Goal: Communication & Community: Answer question/provide support

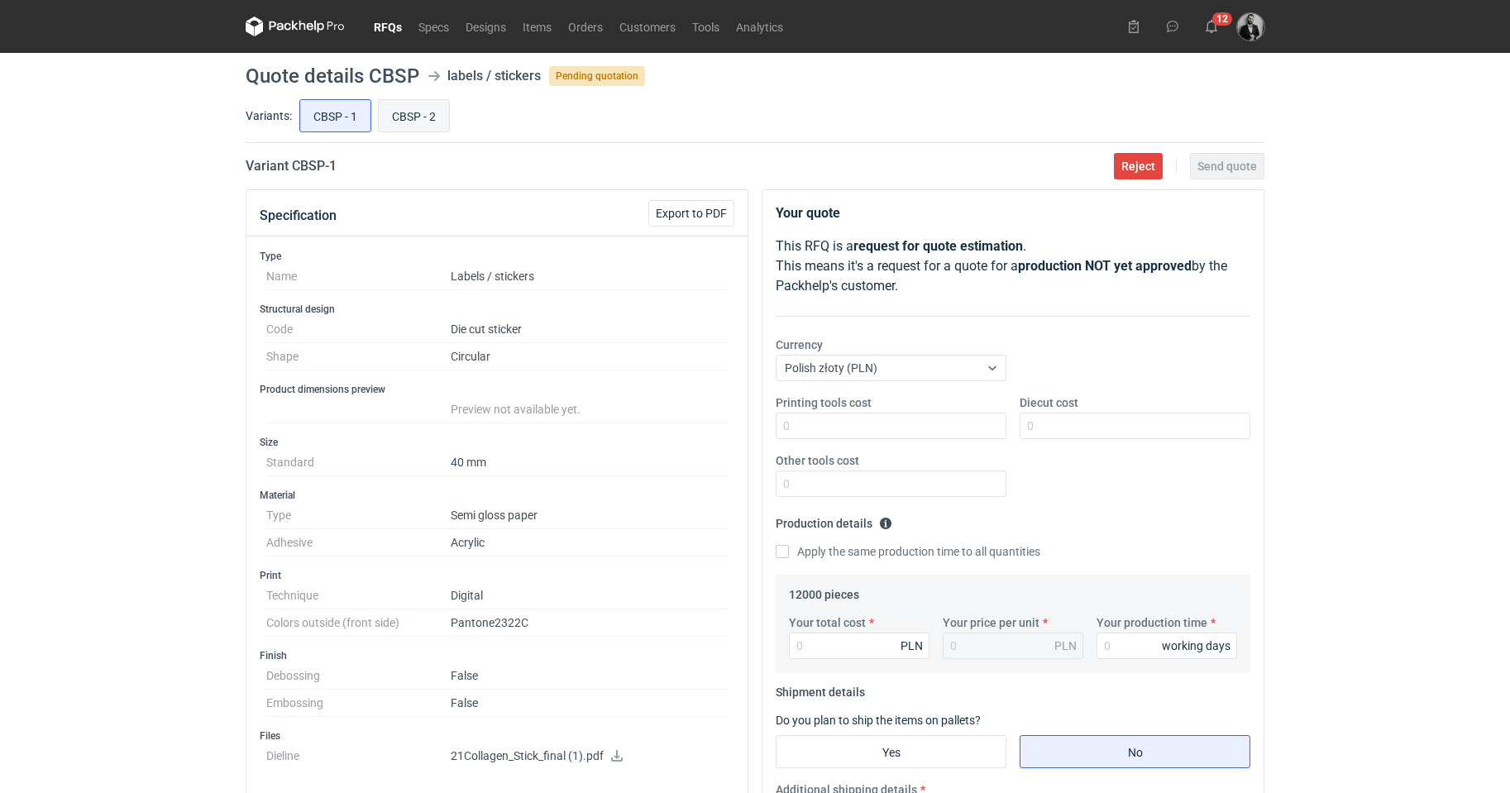
click at [389, 106] on input "CBSP - 2" at bounding box center [414, 115] width 70 height 31
radio input "true"
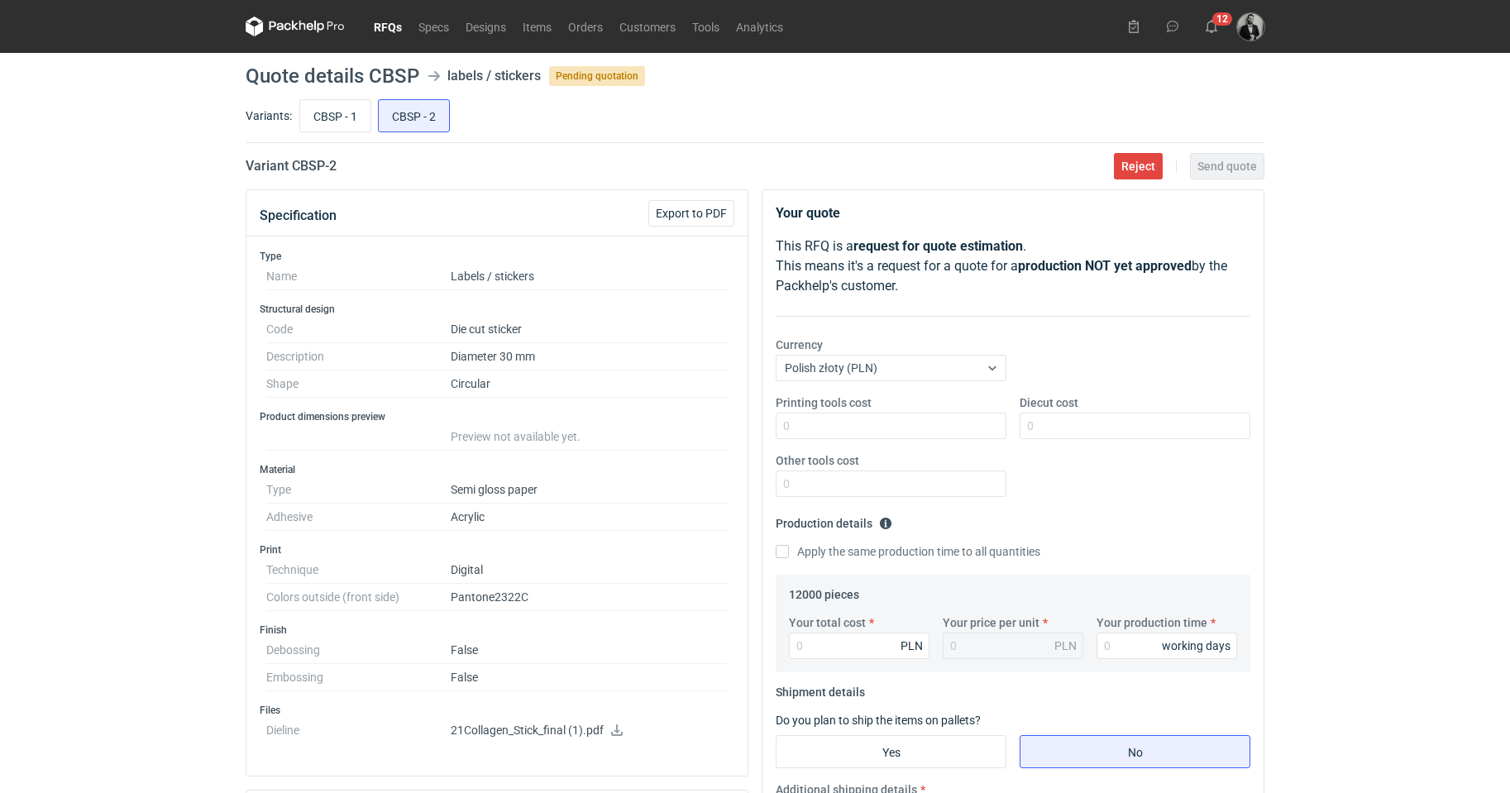
click at [384, 26] on link "RFQs" at bounding box center [387, 27] width 45 height 20
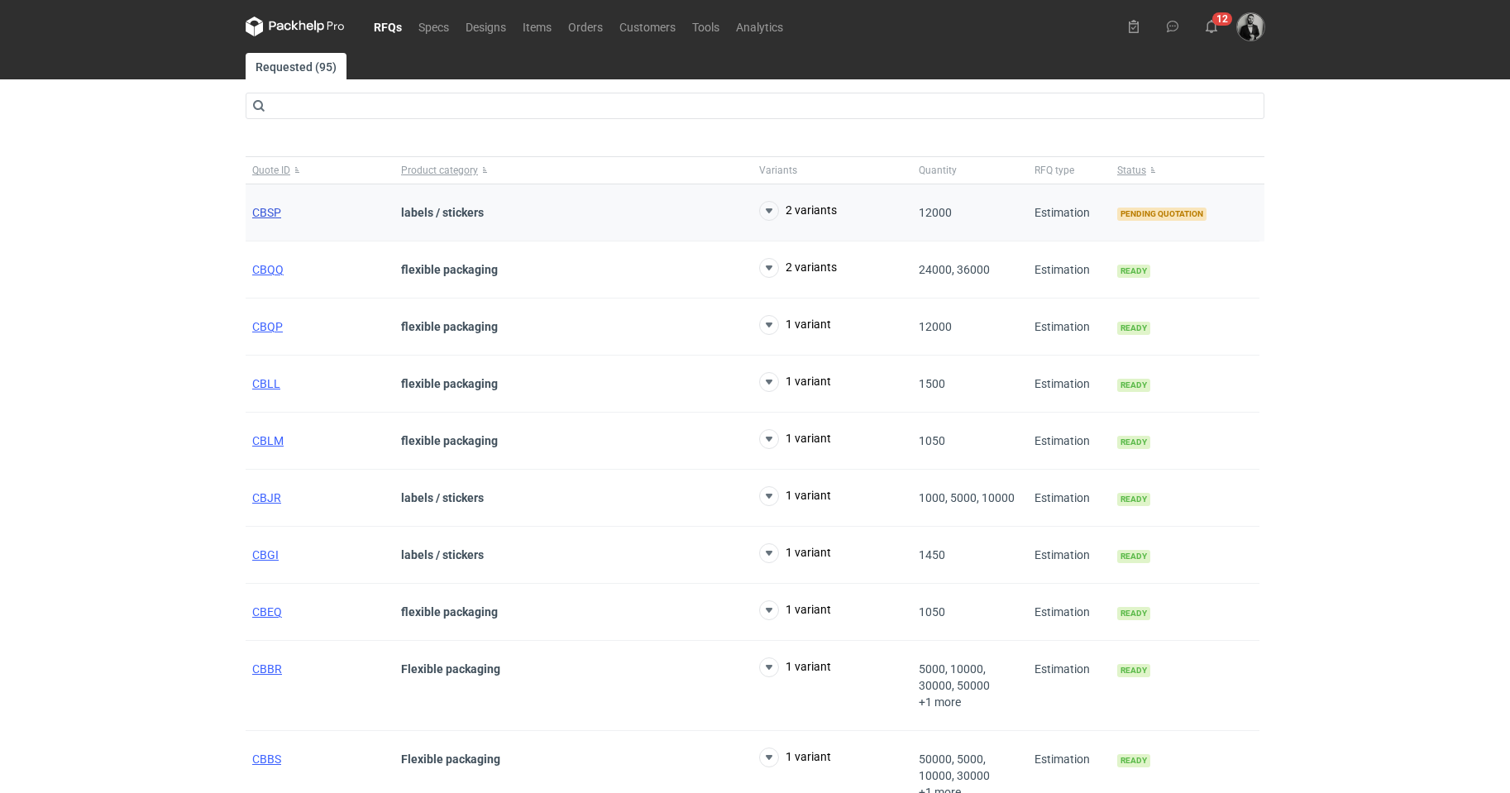
click at [270, 212] on span "CBSP" at bounding box center [266, 212] width 29 height 13
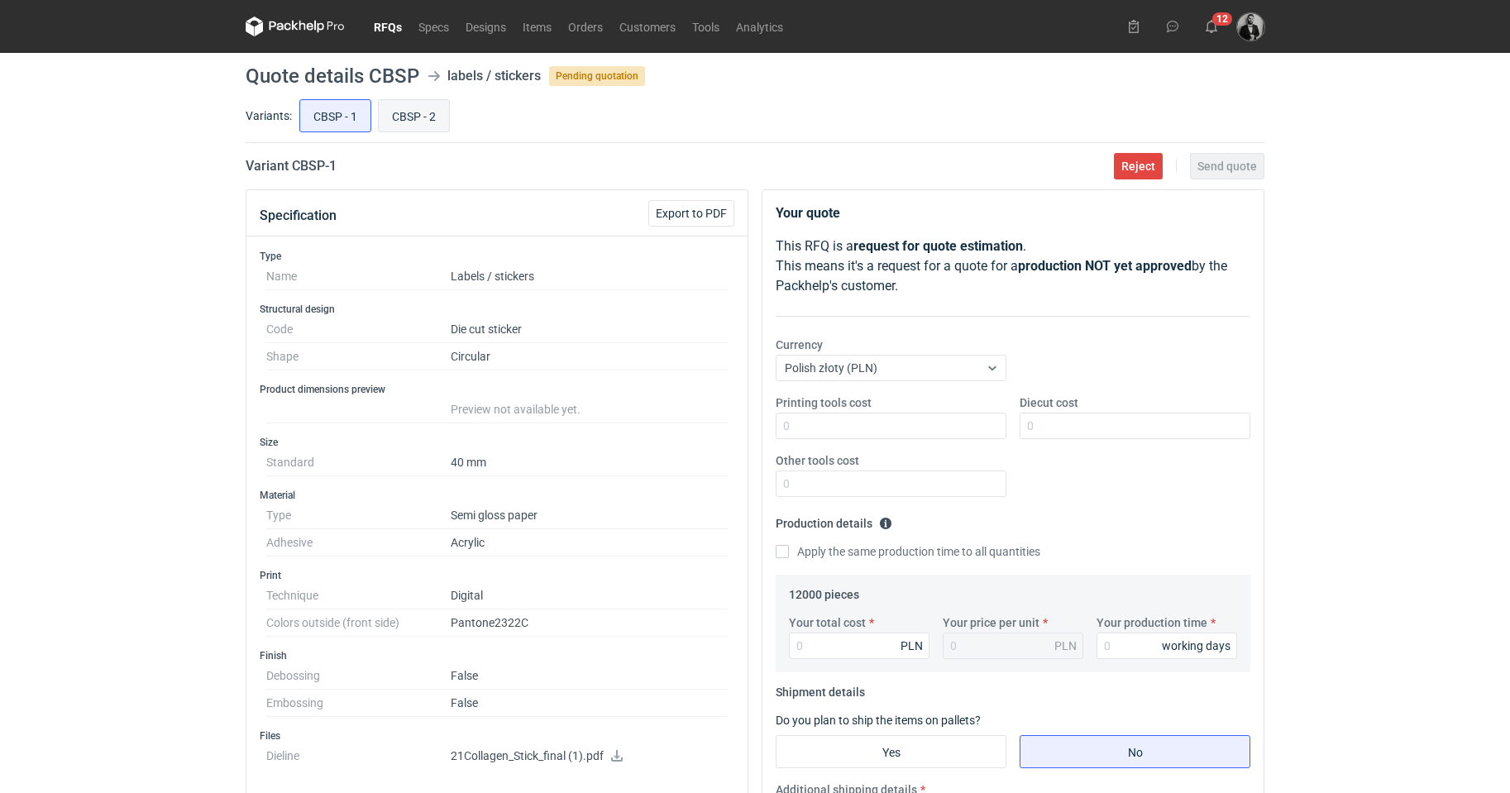
click at [423, 109] on input "CBSP - 2" at bounding box center [414, 115] width 70 height 31
radio input "true"
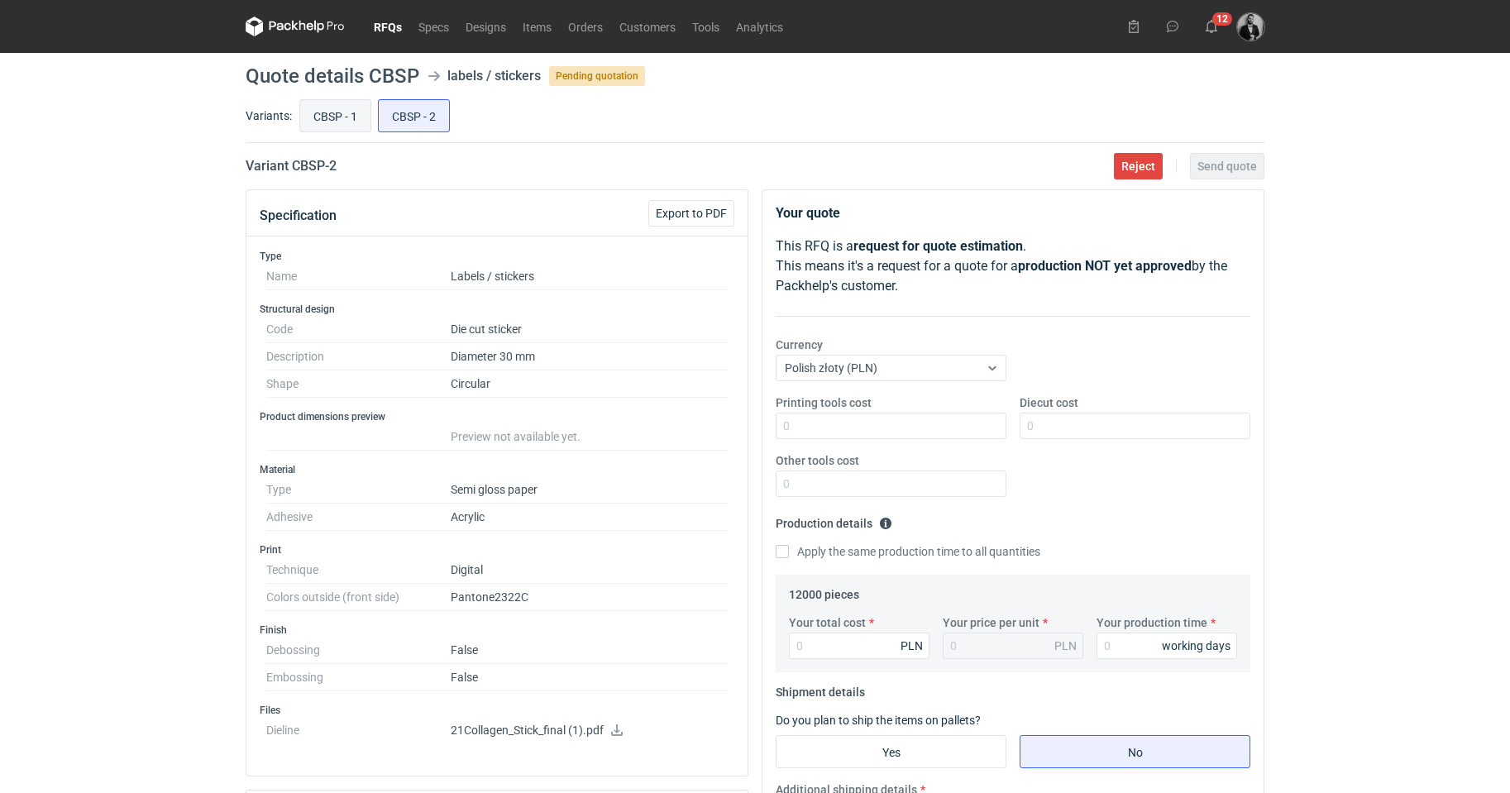
click at [343, 119] on input "CBSP - 1" at bounding box center [335, 115] width 70 height 31
radio input "true"
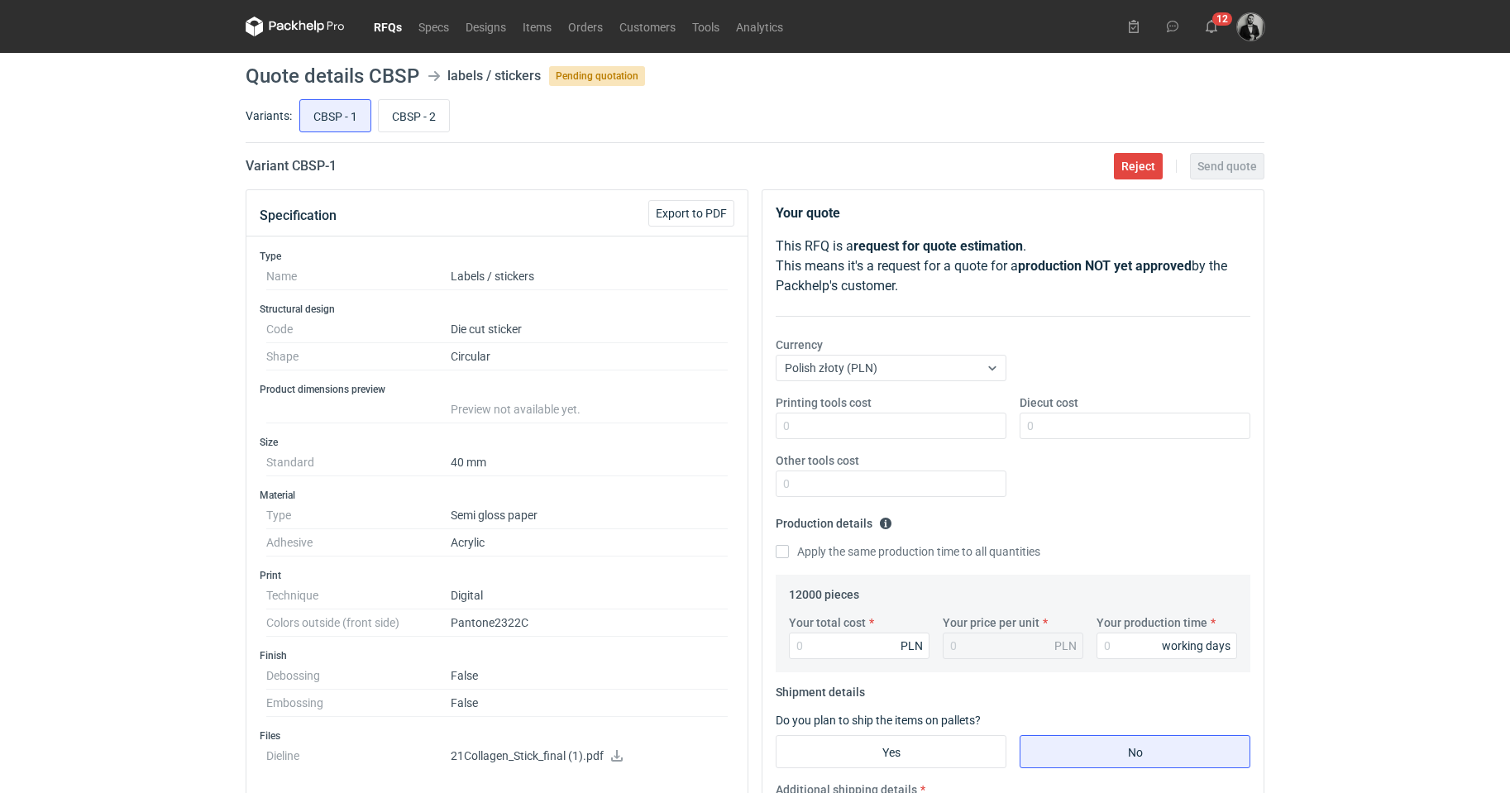
click at [371, 20] on link "RFQs" at bounding box center [387, 27] width 45 height 20
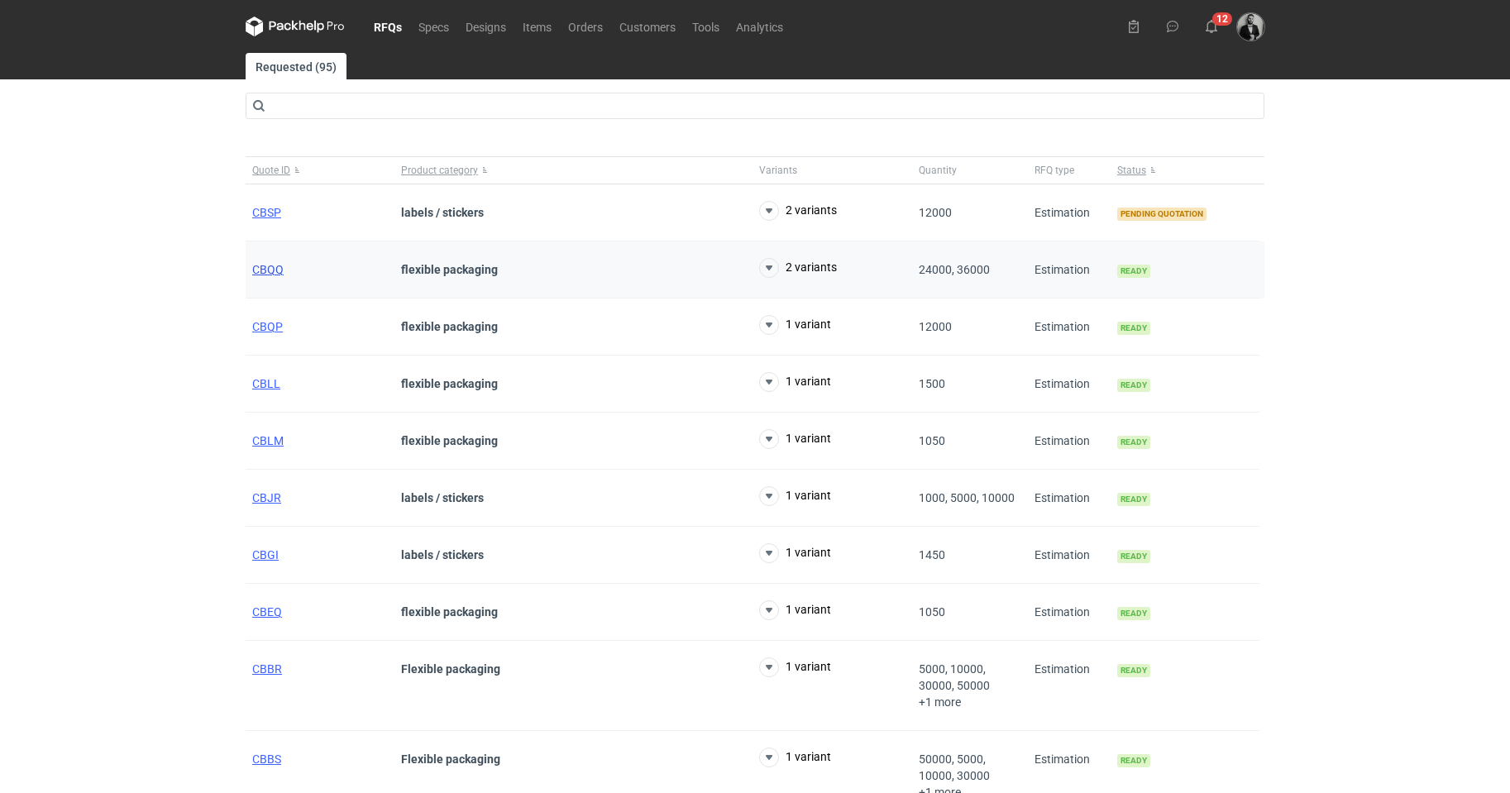
click at [275, 263] on span "CBQQ" at bounding box center [267, 269] width 31 height 13
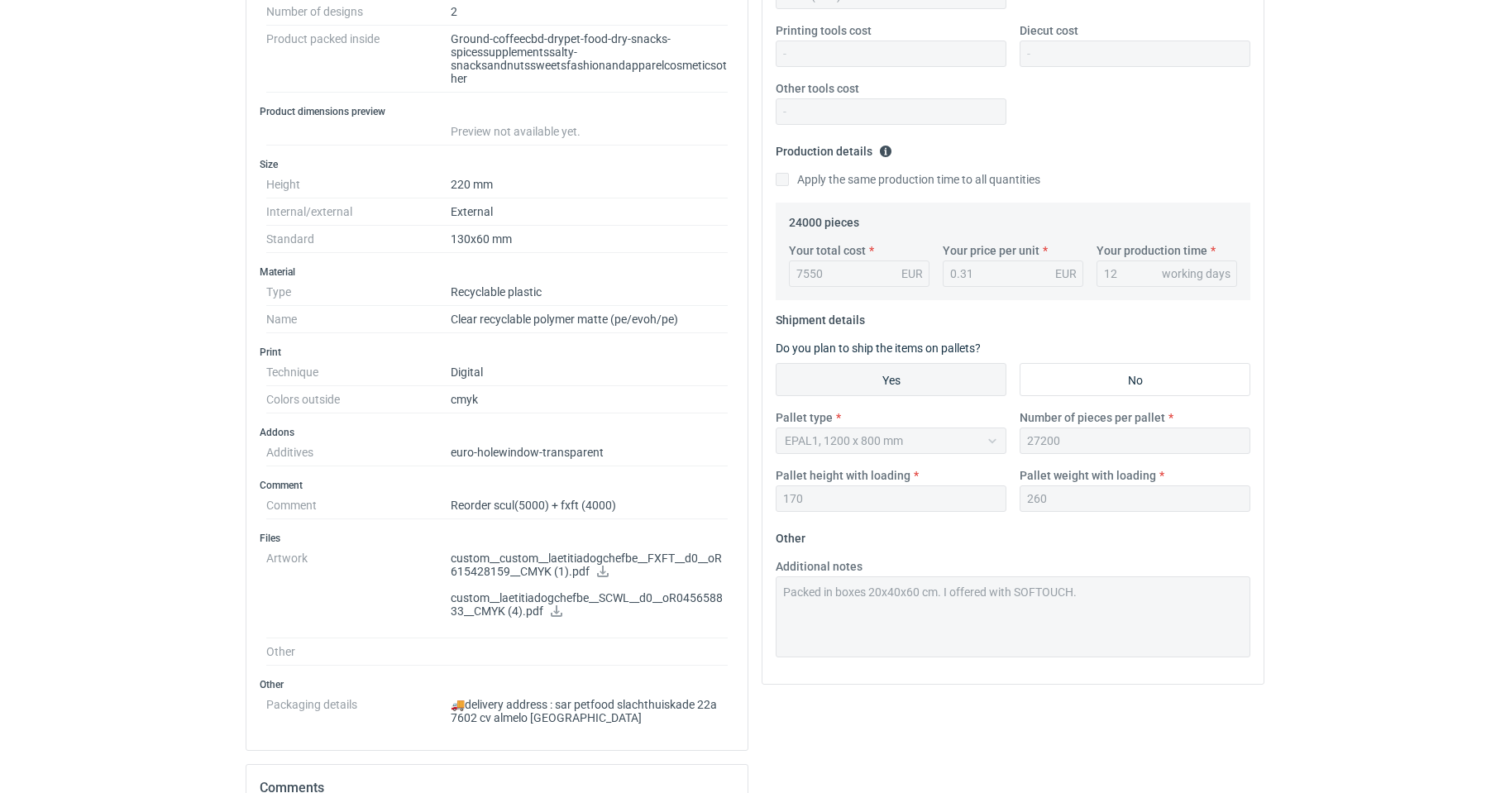
scroll to position [818, 0]
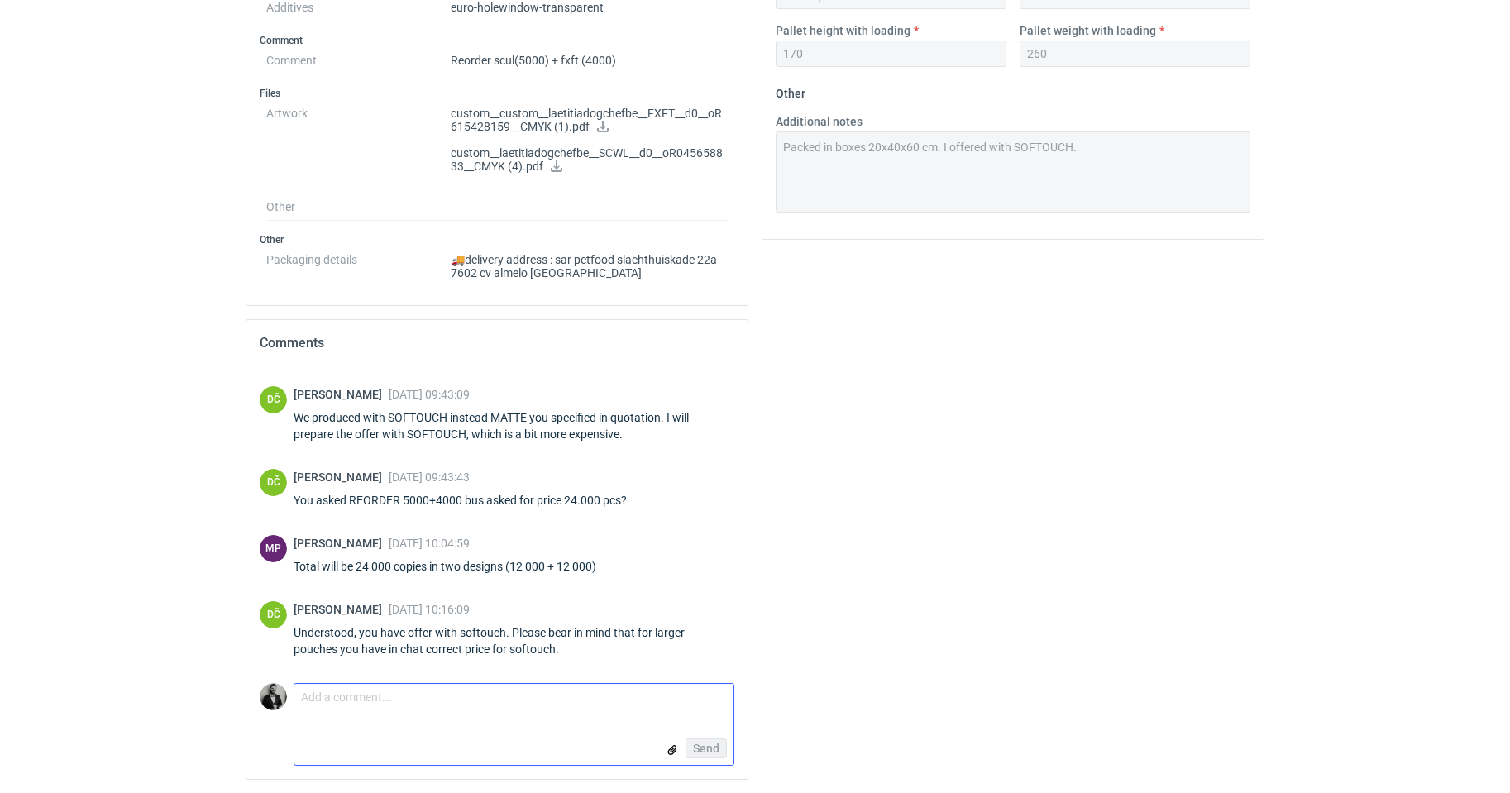
click at [560, 689] on textarea "Comment message" at bounding box center [513, 701] width 439 height 35
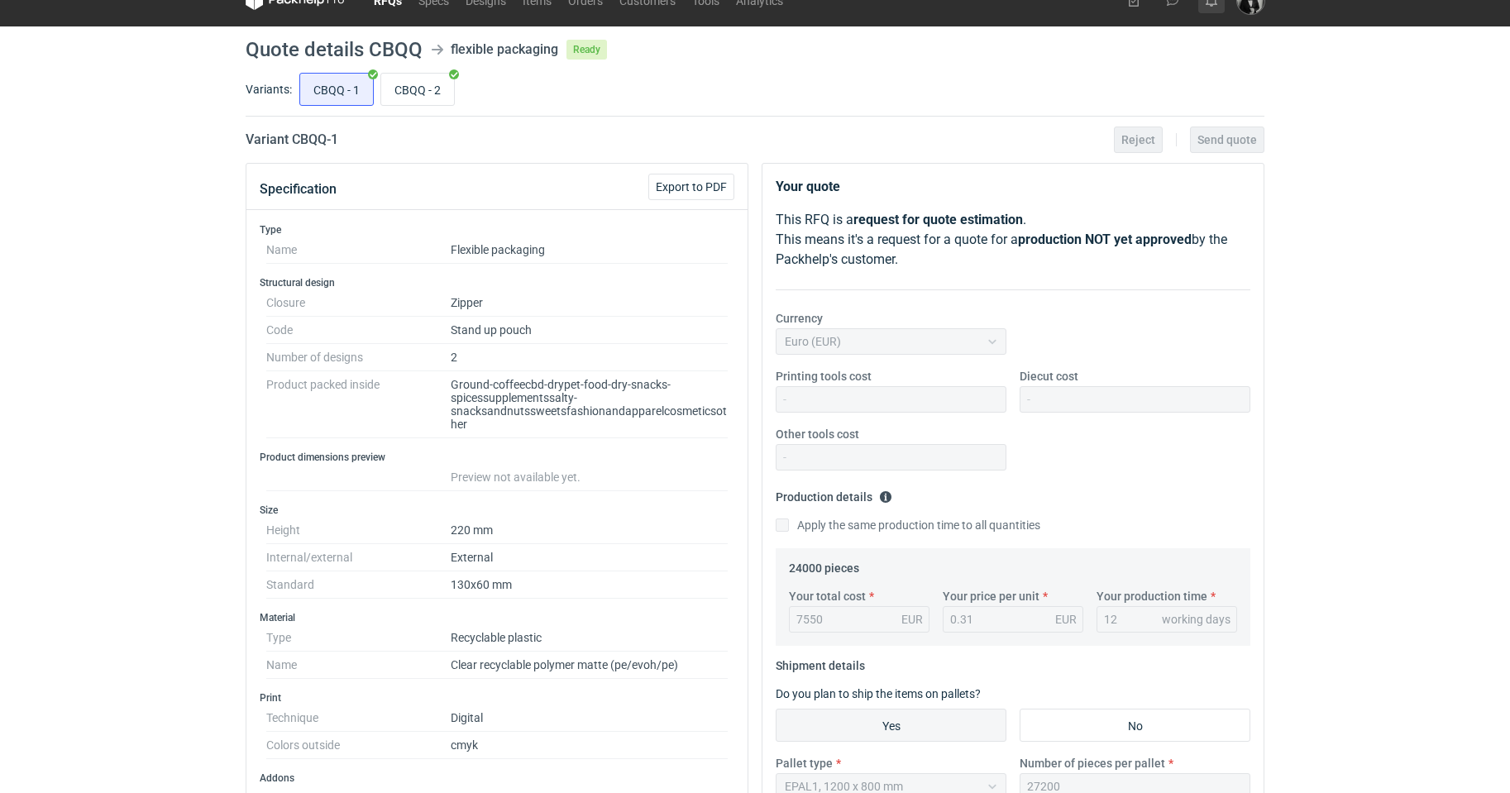
scroll to position [0, 0]
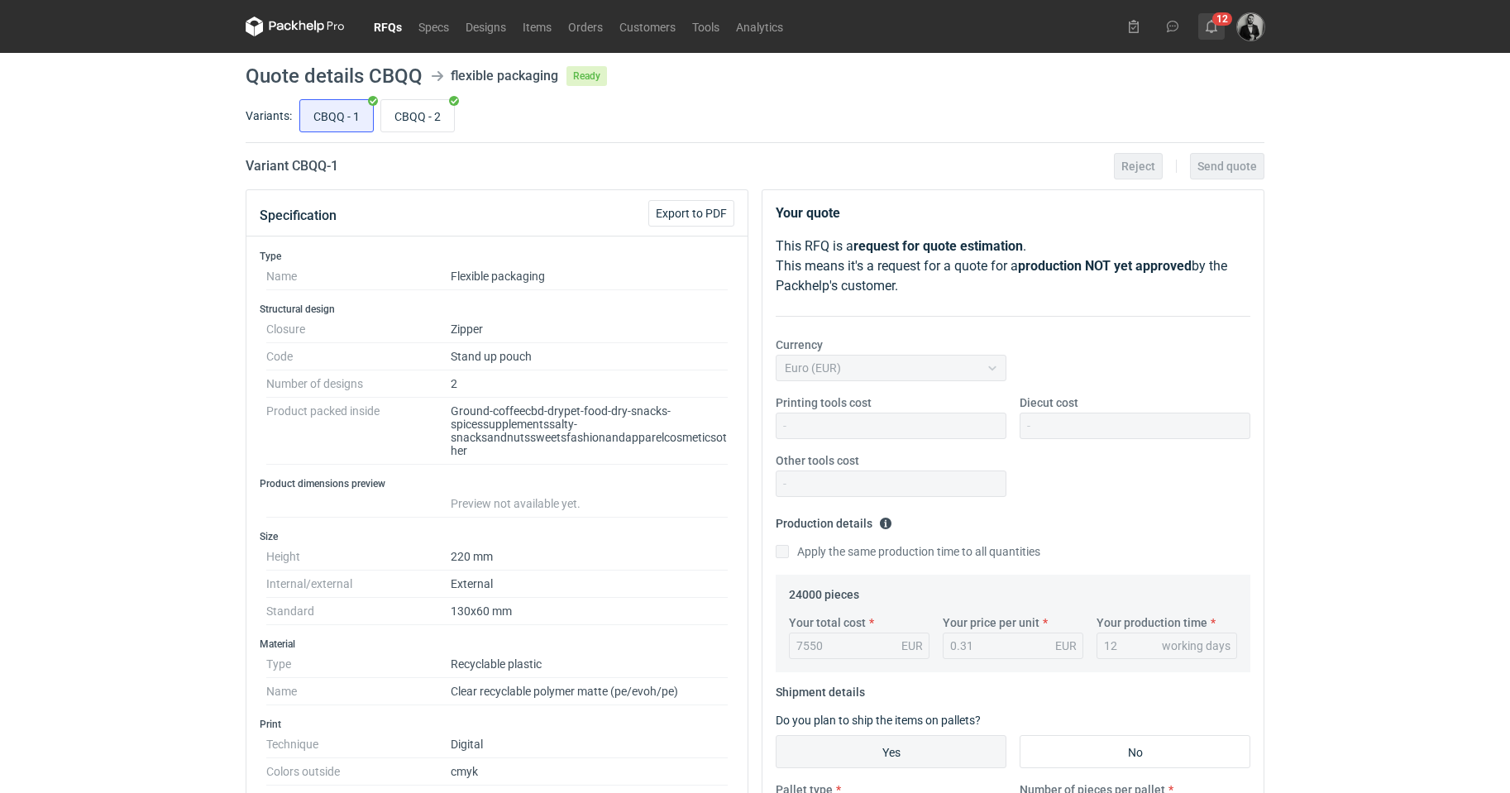
click at [1211, 21] on use at bounding box center [1212, 26] width 12 height 13
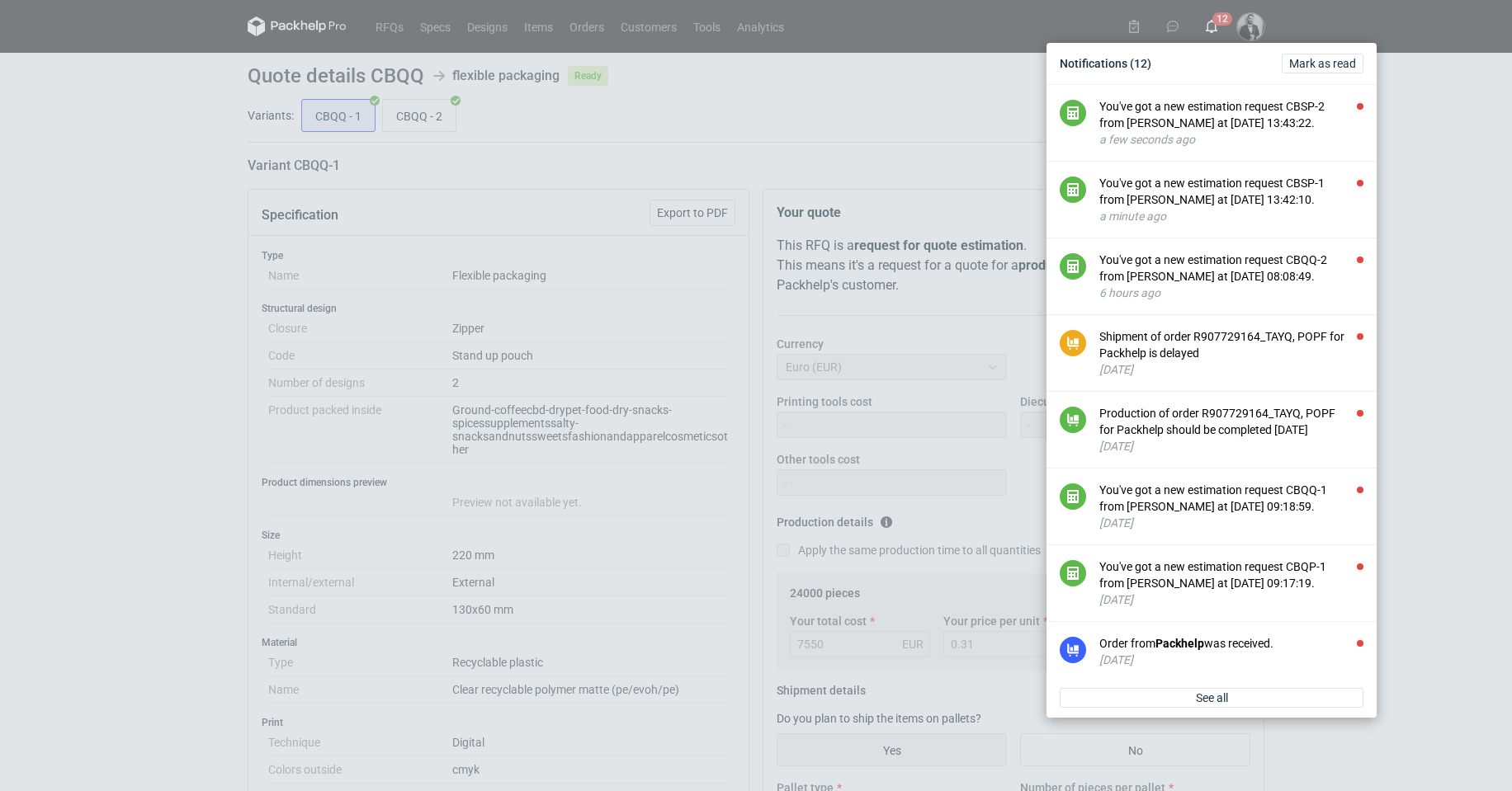
click at [818, 111] on div "Notifications (12) [PERSON_NAME] as read You've got a new estimation request CB…" at bounding box center [756, 395] width 1512 height 791
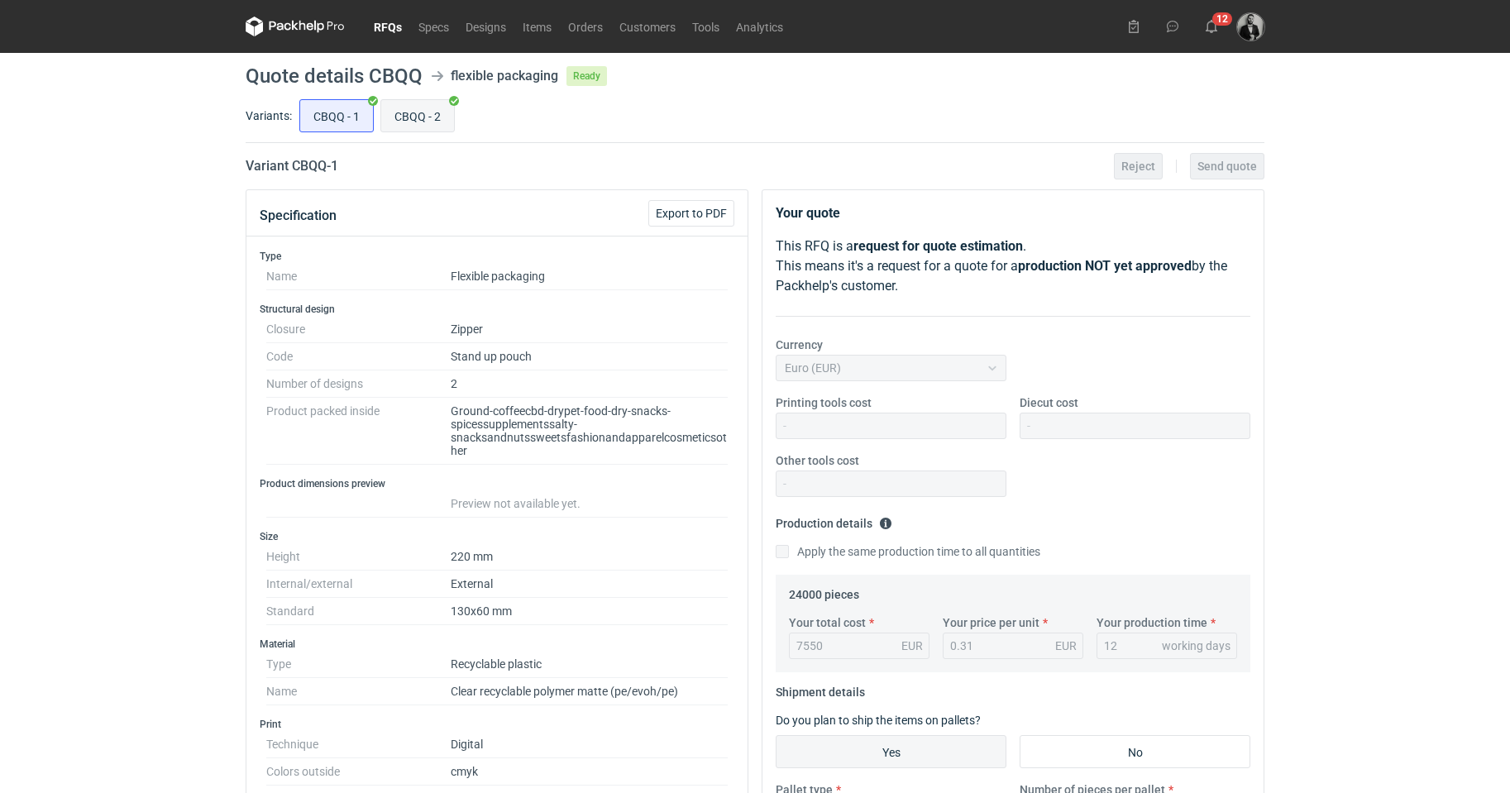
click at [413, 117] on input "CBQQ - 2" at bounding box center [417, 115] width 73 height 31
radio input "true"
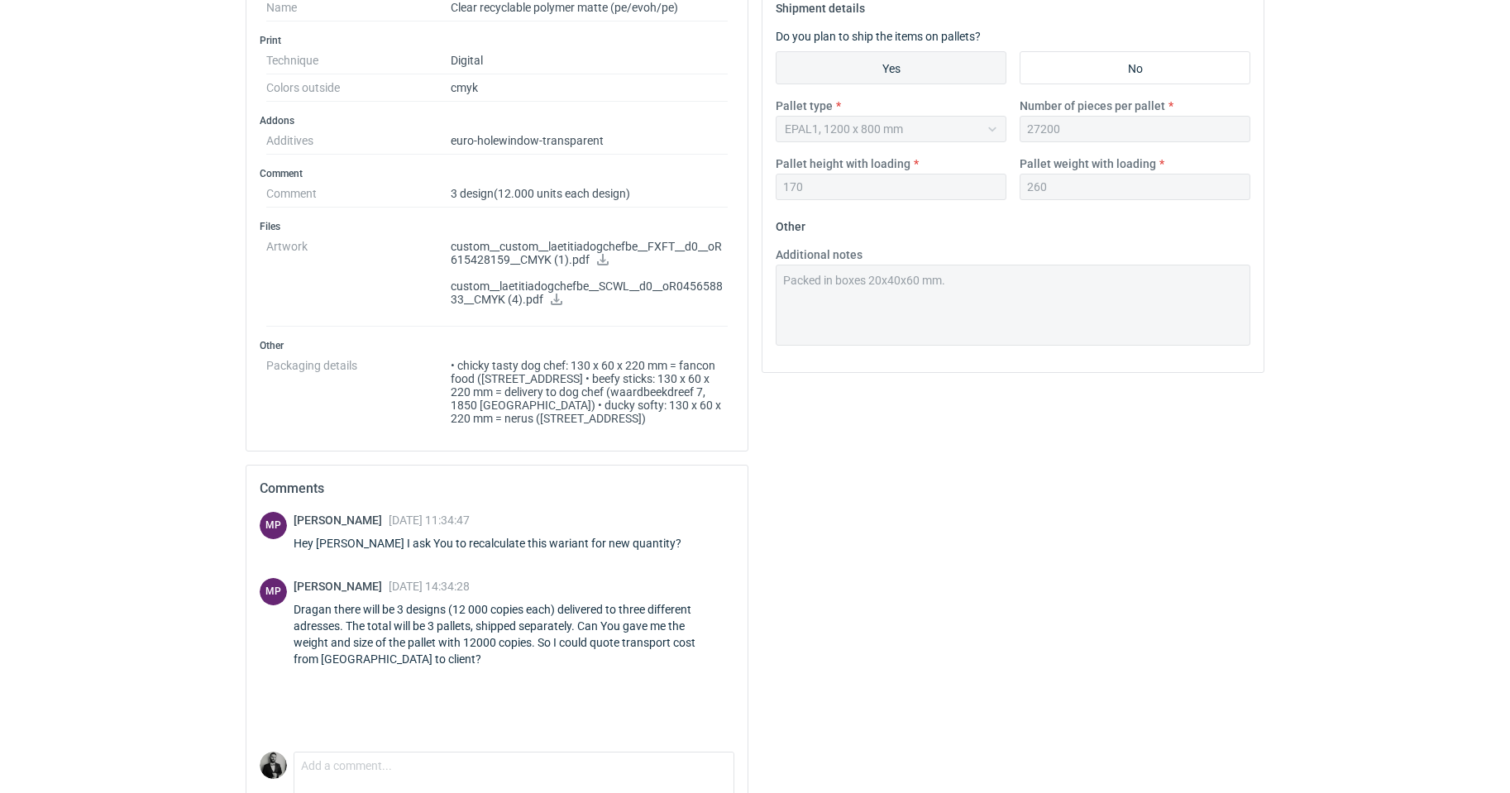
scroll to position [766, 0]
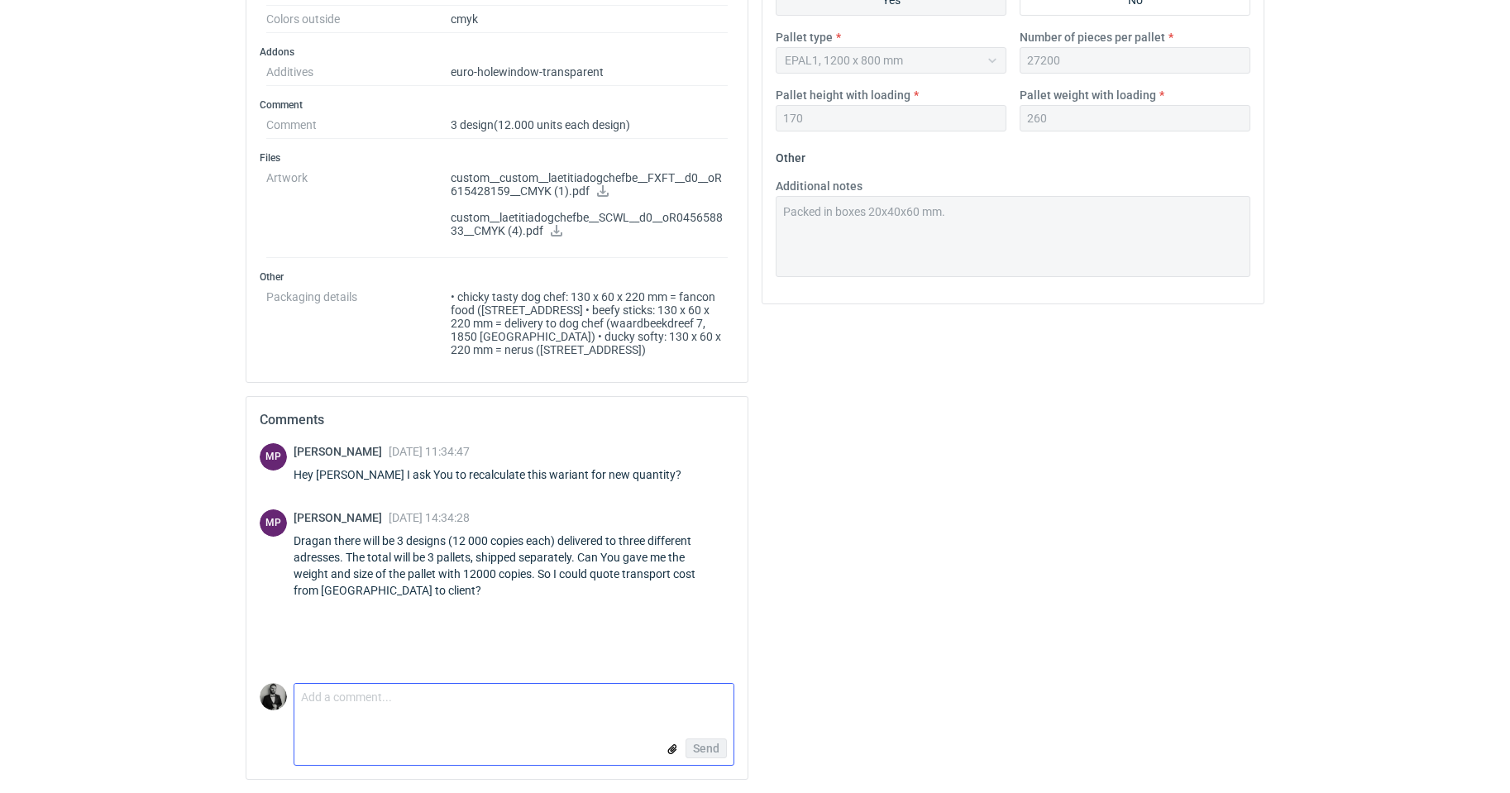
click at [532, 708] on textarea "Comment message" at bounding box center [513, 701] width 439 height 35
type textarea "12000 pcs per pallet will be around 130 kg per pallet, height 140 cm."
click at [709, 749] on span "Send" at bounding box center [706, 749] width 26 height 12
